Goal: Transaction & Acquisition: Obtain resource

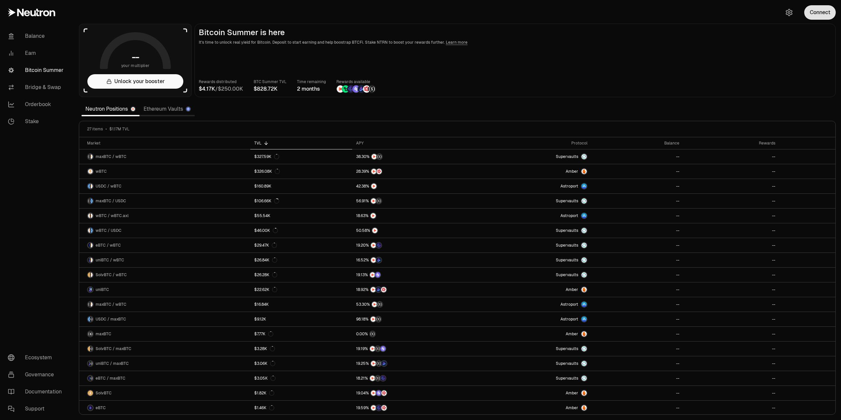
click at [817, 14] on button "Connect" at bounding box center [820, 12] width 32 height 14
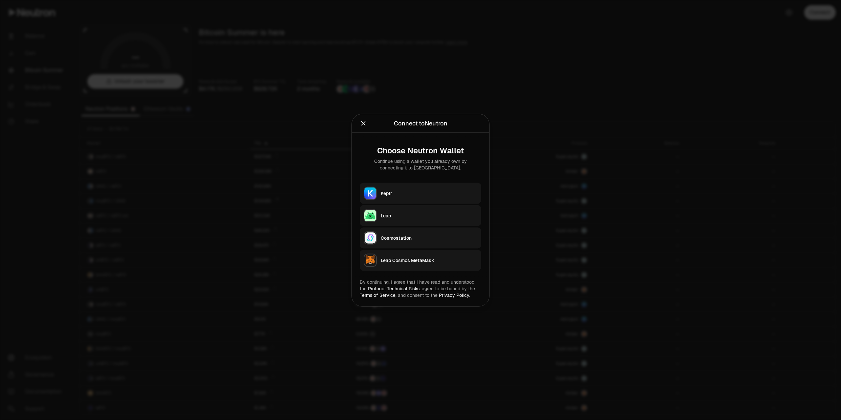
click at [421, 190] on div "Keplr" at bounding box center [429, 193] width 97 height 7
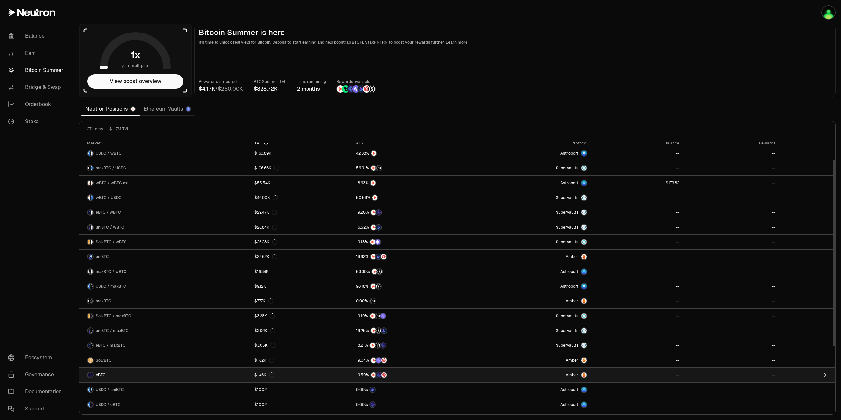
scroll to position [130, 0]
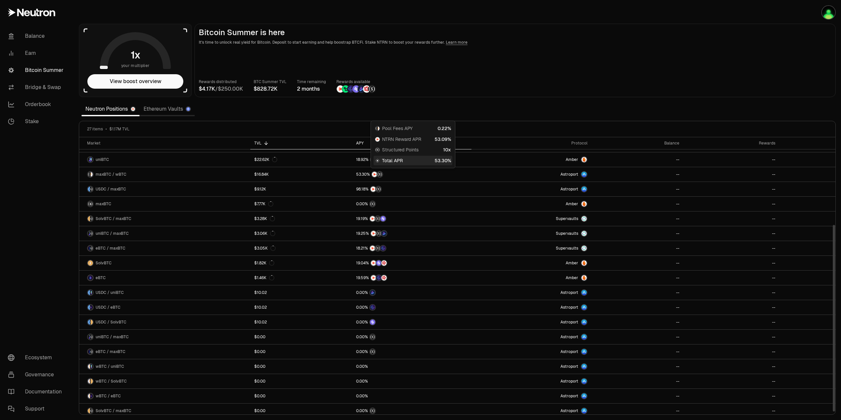
click at [357, 142] on div "APY" at bounding box center [411, 143] width 111 height 5
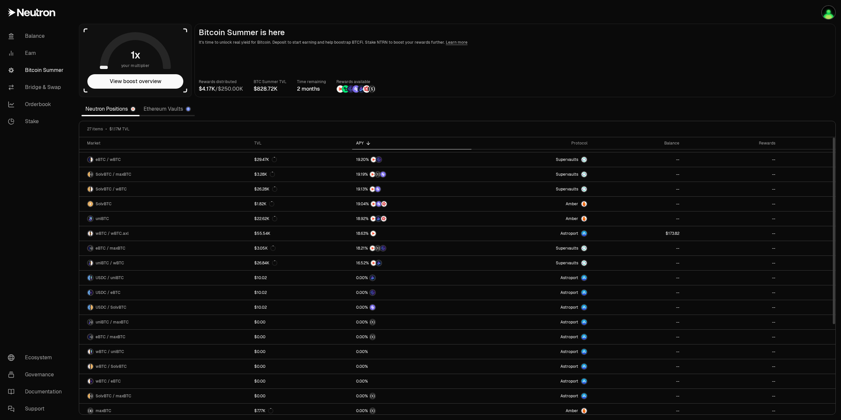
scroll to position [0, 0]
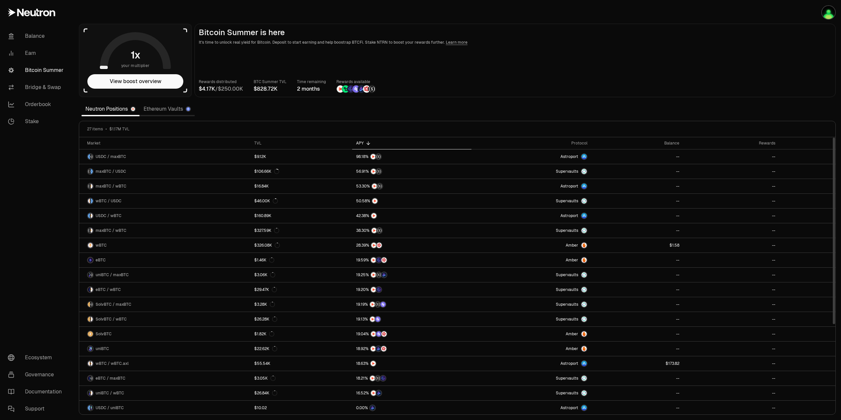
click at [362, 143] on div "APY" at bounding box center [411, 143] width 111 height 5
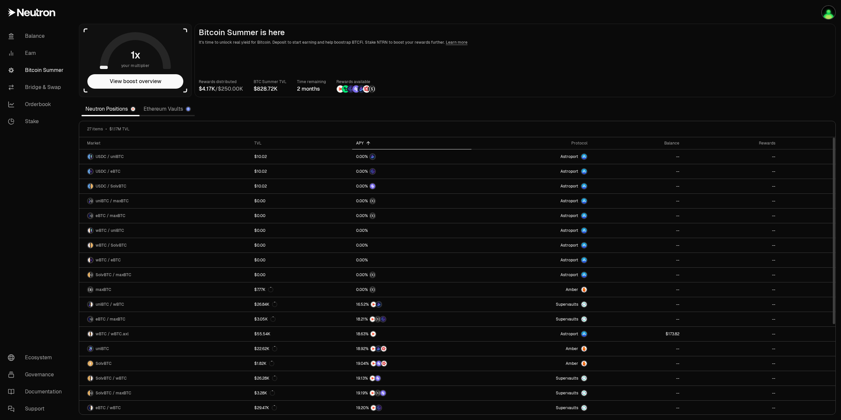
click at [362, 143] on div "APY" at bounding box center [411, 143] width 111 height 5
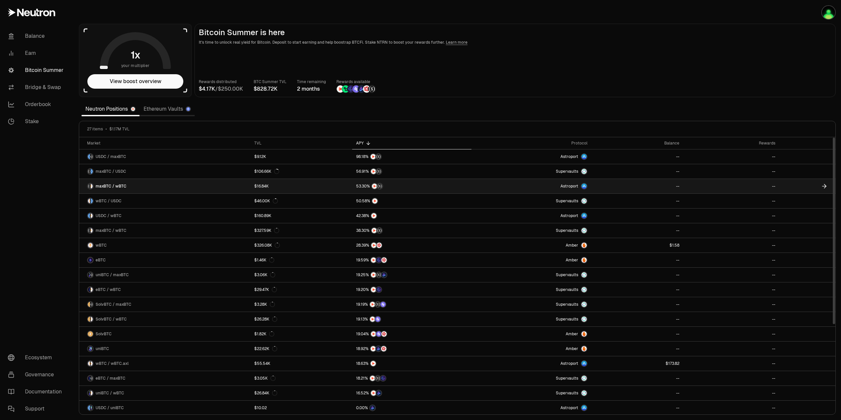
click at [307, 186] on link "$16.84K" at bounding box center [301, 186] width 102 height 14
